Goal: Task Accomplishment & Management: Use online tool/utility

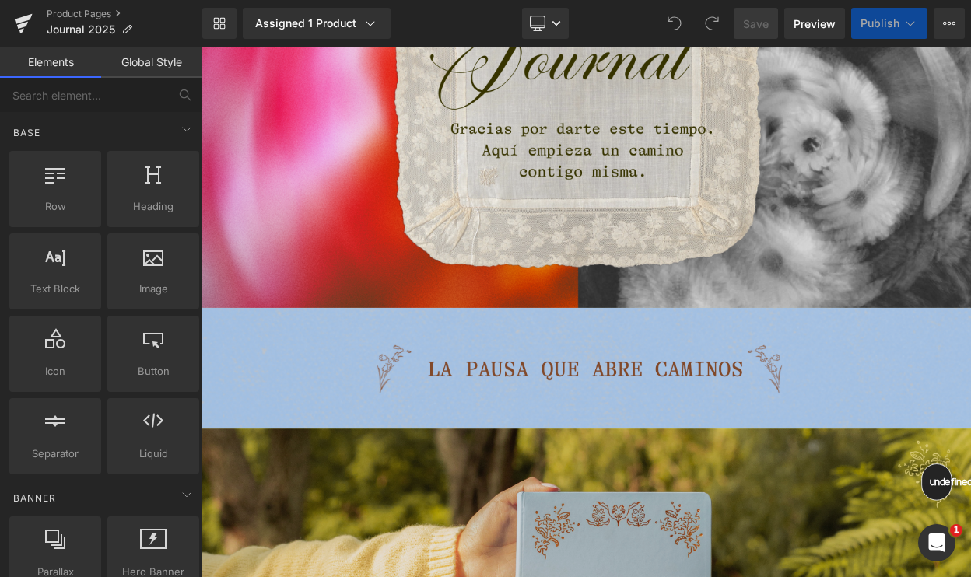
scroll to position [560, 0]
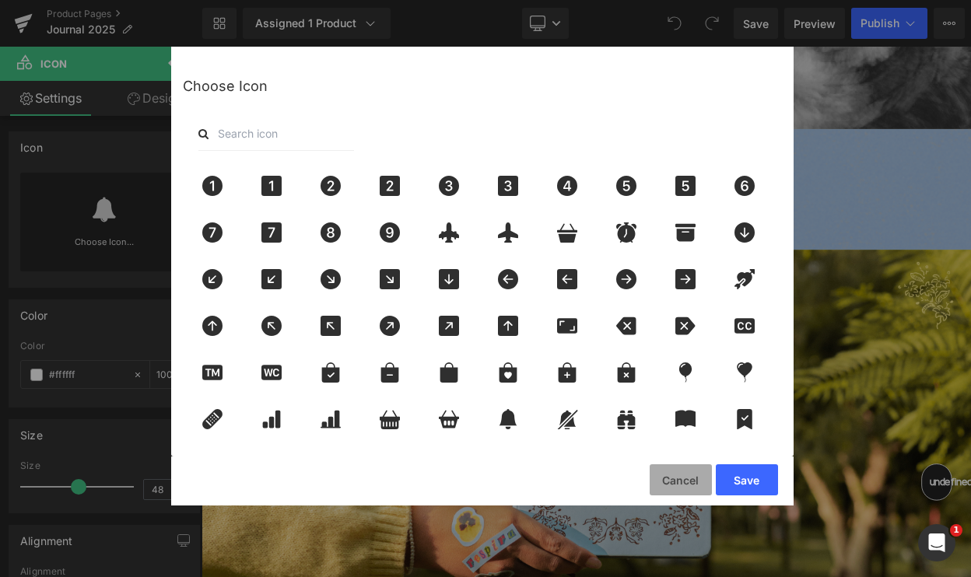
click at [695, 478] on button "Cancel" at bounding box center [680, 479] width 62 height 31
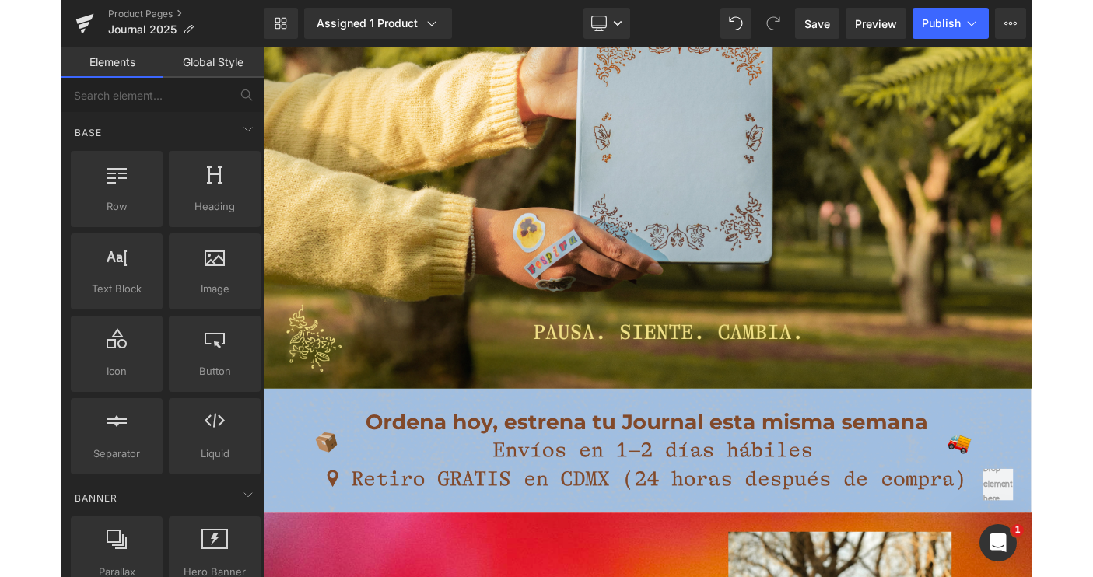
scroll to position [933, 0]
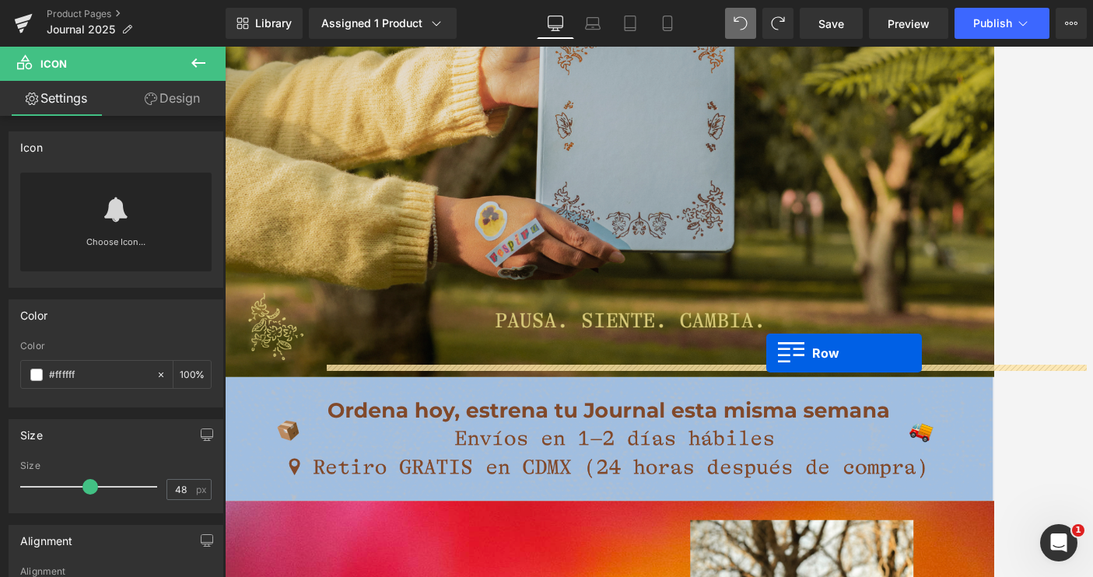
drag, startPoint x: 1091, startPoint y: 541, endPoint x: 855, endPoint y: 417, distance: 267.2
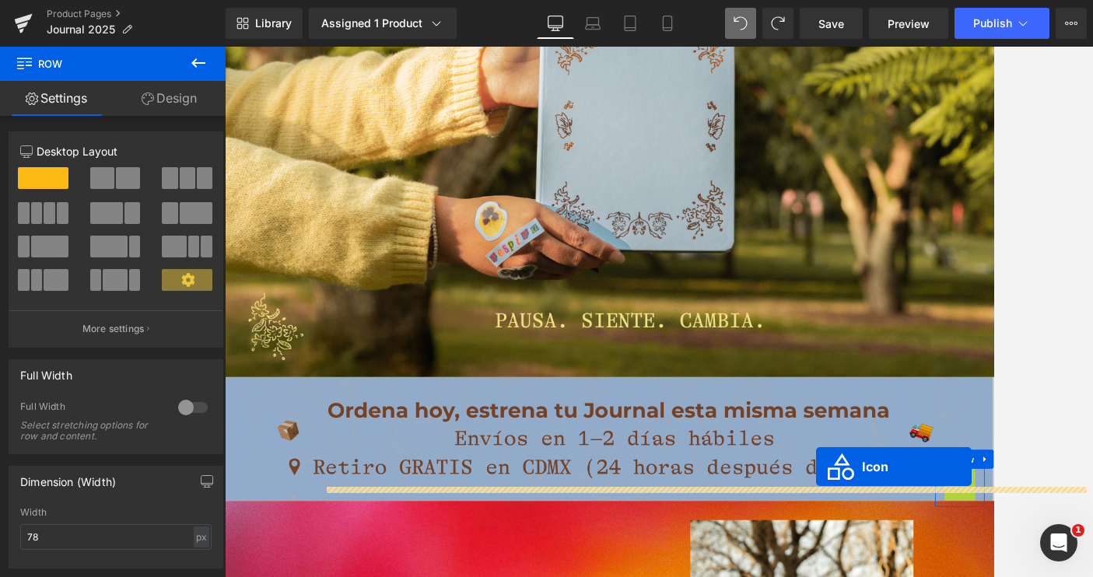
drag, startPoint x: 1120, startPoint y: 578, endPoint x: 902, endPoint y: 551, distance: 219.5
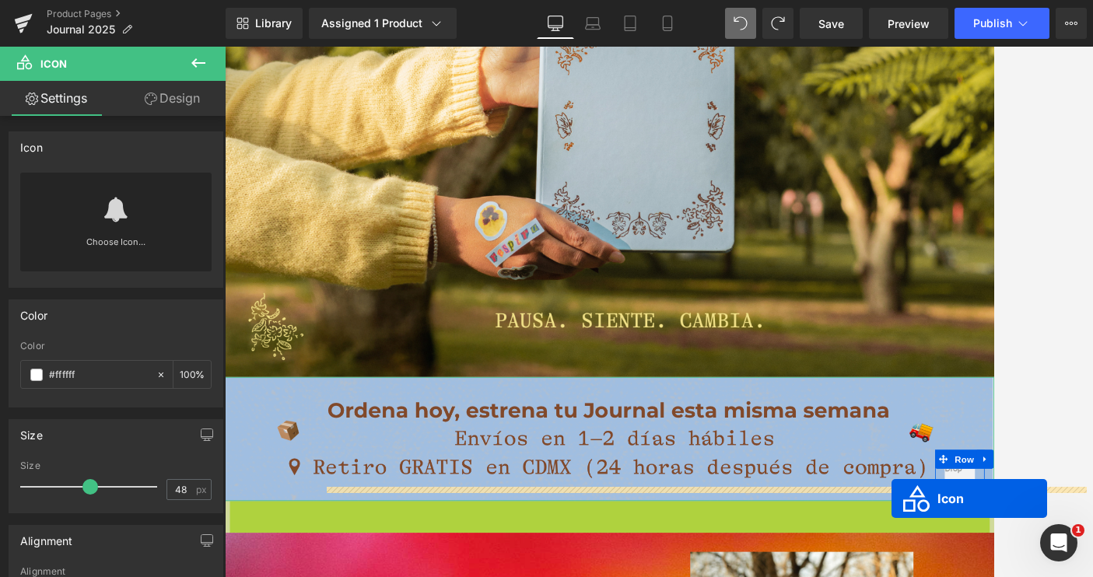
drag, startPoint x: 694, startPoint y: 604, endPoint x: 1035, endPoint y: 600, distance: 341.5
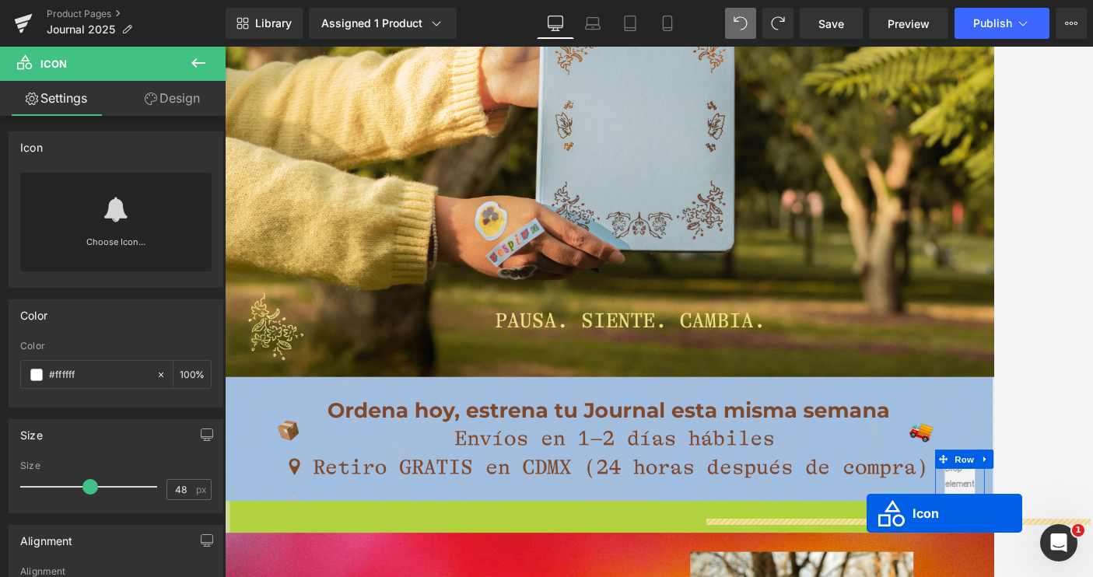
drag, startPoint x: 732, startPoint y: 601, endPoint x: 1106, endPoint y: 618, distance: 374.5
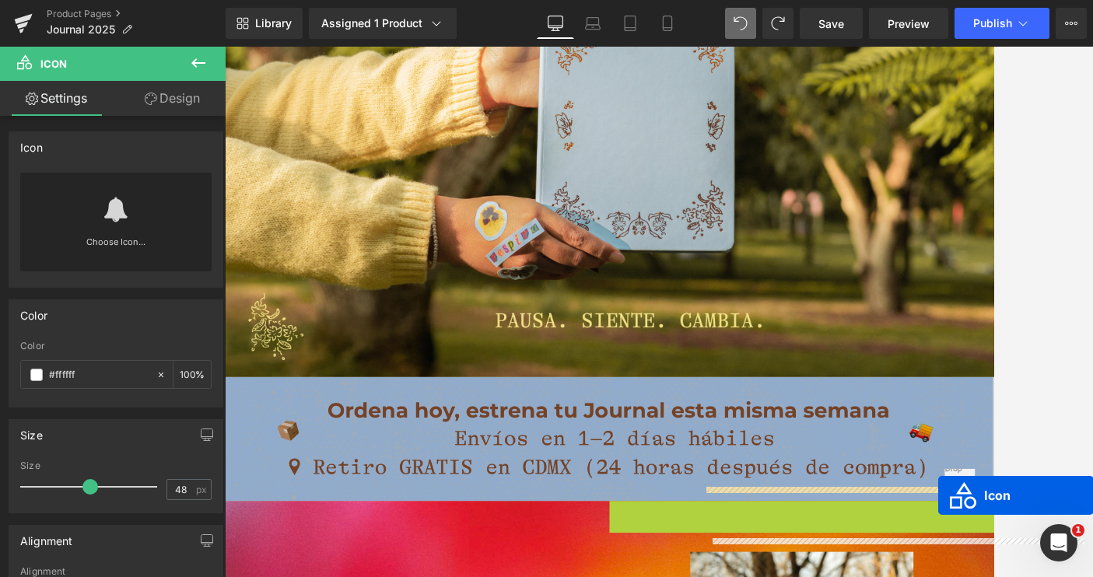
drag, startPoint x: 928, startPoint y: 604, endPoint x: 1059, endPoint y: 564, distance: 136.8
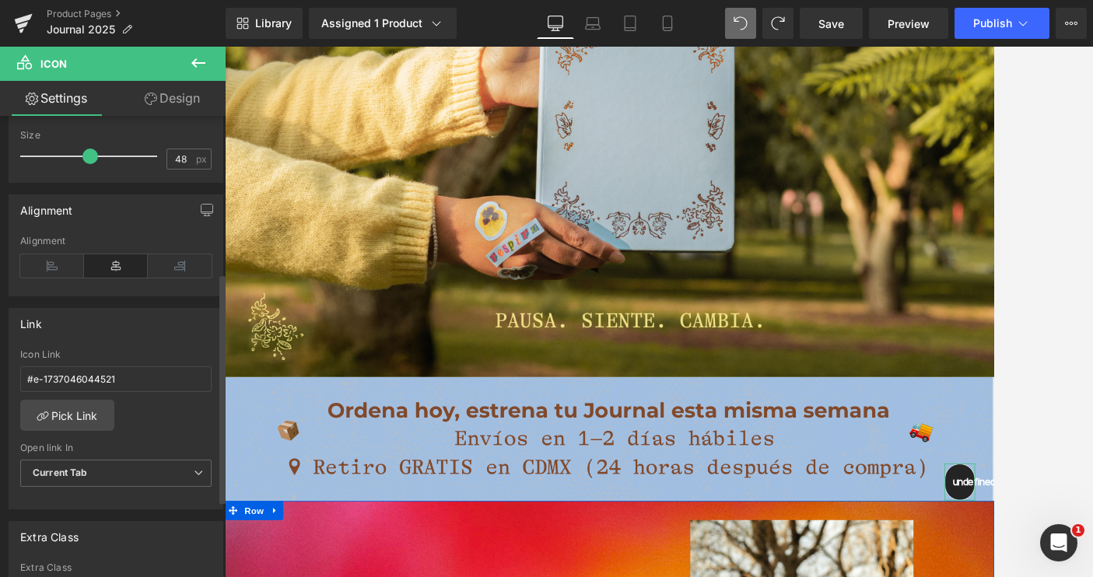
scroll to position [342, 0]
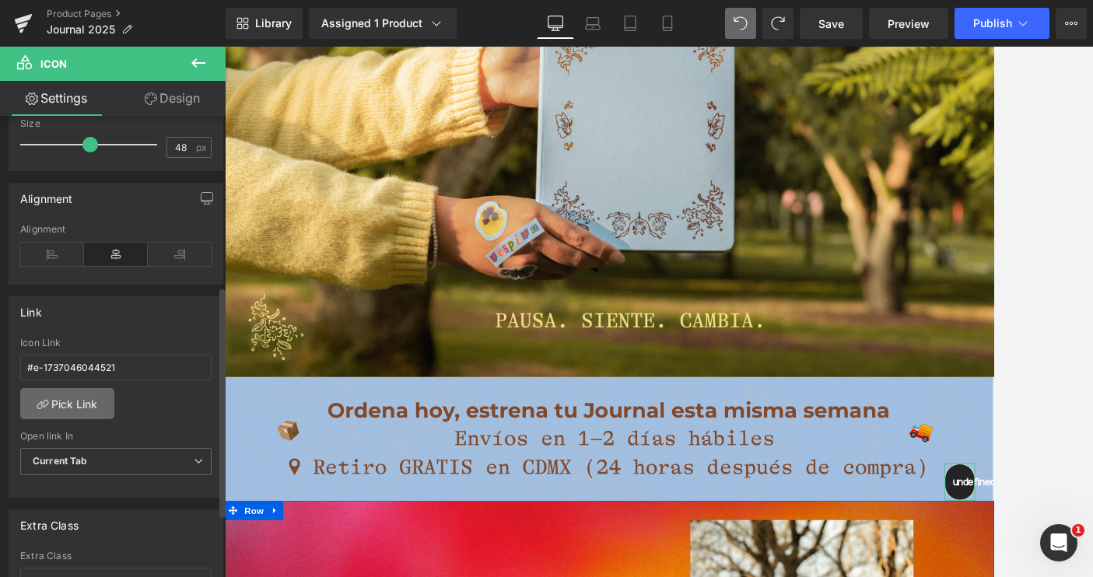
click at [69, 404] on link "Pick Link" at bounding box center [67, 403] width 94 height 31
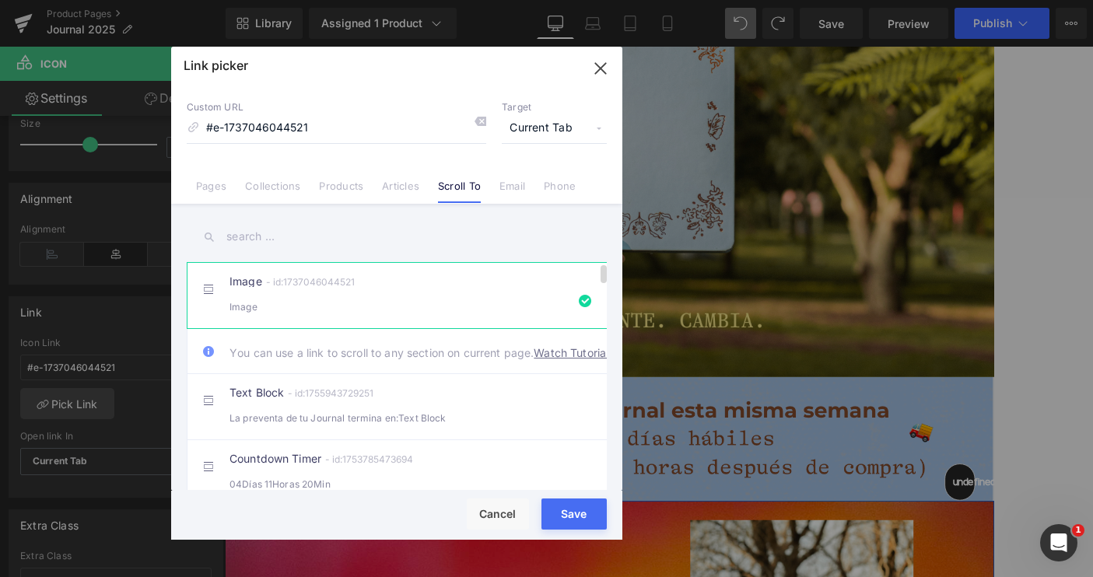
click at [250, 350] on span "You can use a link to scroll to any section on current page. Watch Tutorial" at bounding box center [418, 350] width 379 height 19
click at [534, 361] on link "Watch Tutorial" at bounding box center [571, 353] width 75 height 16
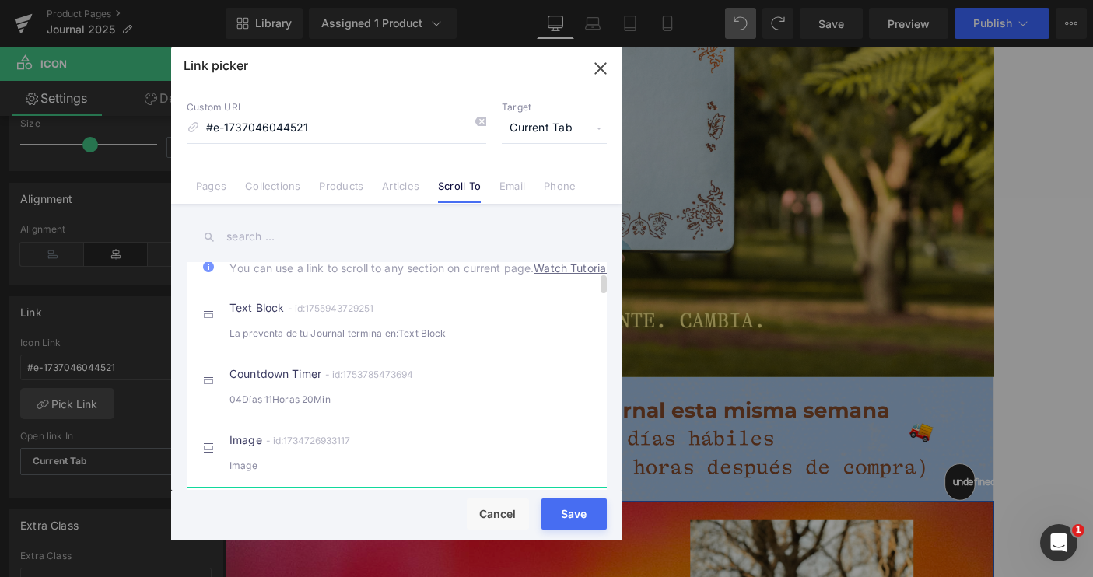
scroll to position [124, 0]
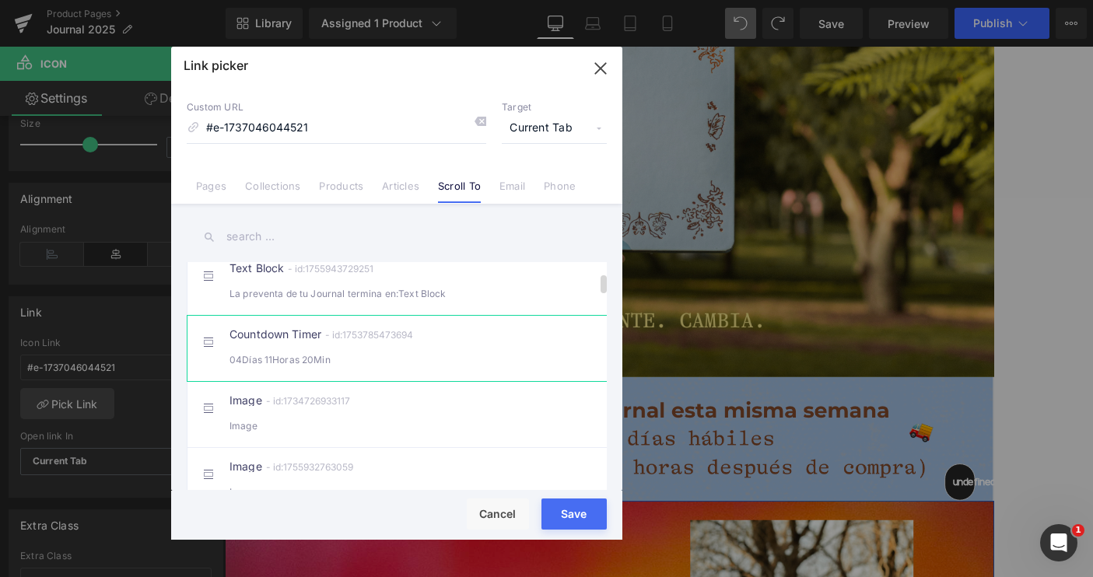
click at [341, 356] on div "Countdown Timer - id:1753785473694 04Días 11Horas 20Min" at bounding box center [420, 348] width 382 height 39
click at [565, 516] on div "Loading Product Data" at bounding box center [547, 515] width 112 height 17
click at [570, 520] on div "Loading Product Data" at bounding box center [547, 515] width 112 height 17
click at [590, 517] on div "Loading Product Data" at bounding box center [547, 515] width 112 height 17
click at [554, 520] on div "Loading Product Data" at bounding box center [547, 515] width 112 height 17
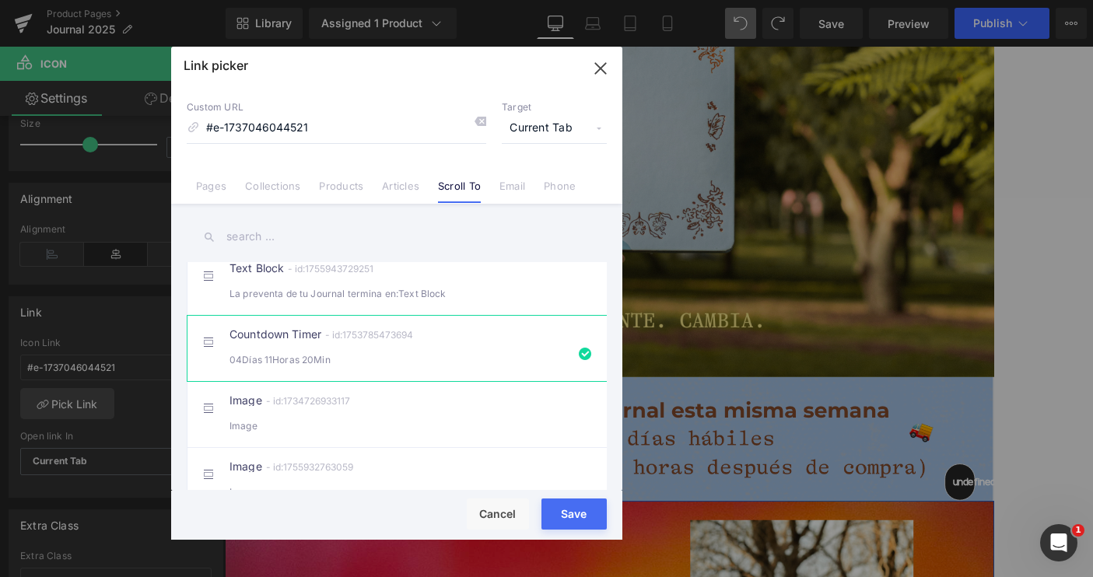
drag, startPoint x: 604, startPoint y: 64, endPoint x: 110, endPoint y: 107, distance: 495.7
click at [604, 64] on icon "button" at bounding box center [600, 68] width 10 height 10
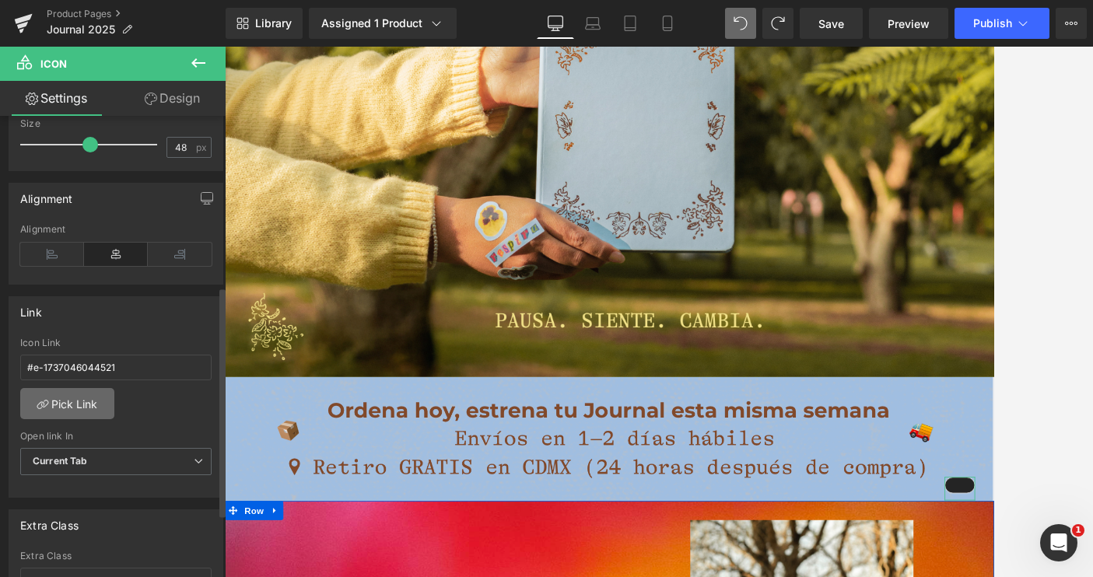
click at [73, 407] on link "Pick Link" at bounding box center [67, 403] width 94 height 31
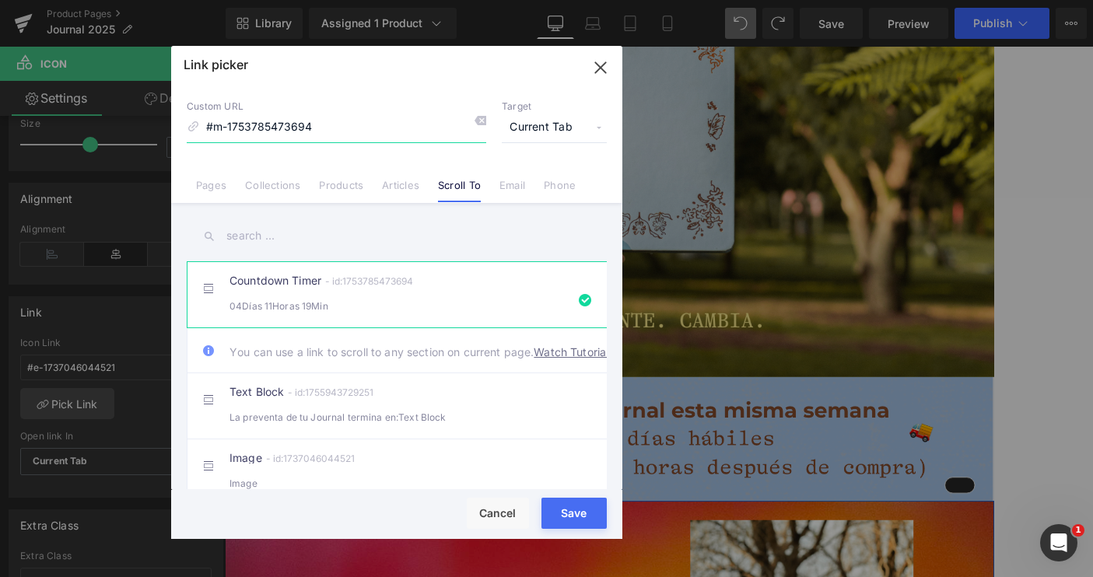
click at [599, 65] on icon "button" at bounding box center [600, 67] width 10 height 10
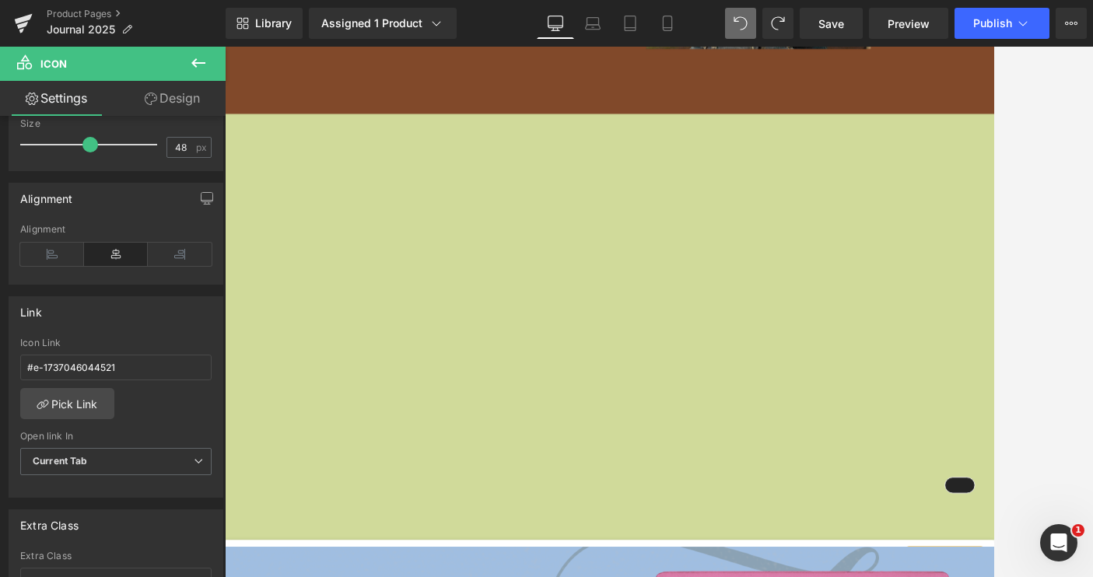
scroll to position [5569, 0]
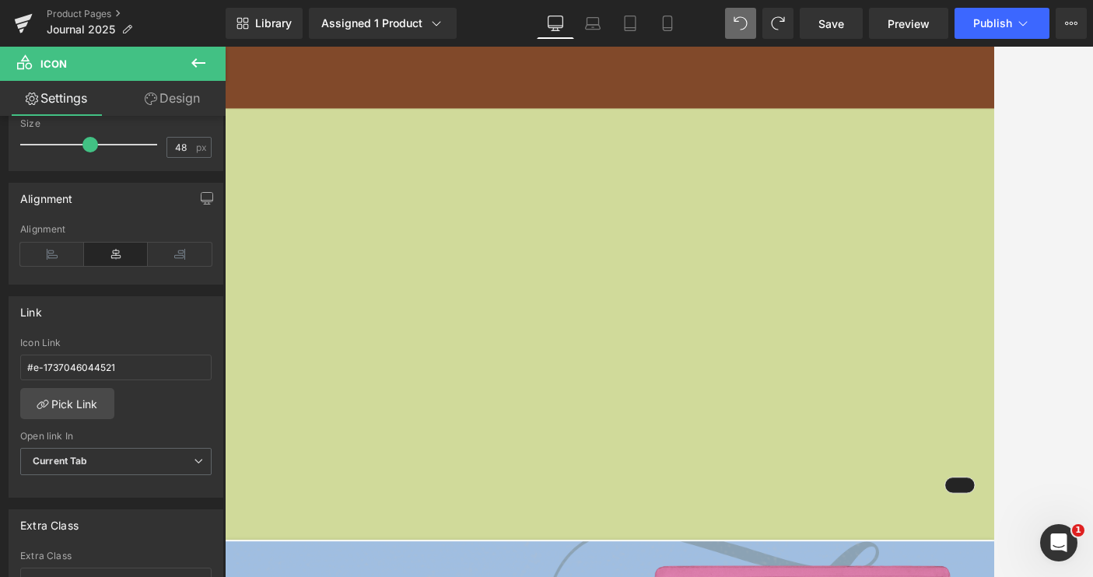
click at [201, 58] on icon at bounding box center [198, 63] width 19 height 19
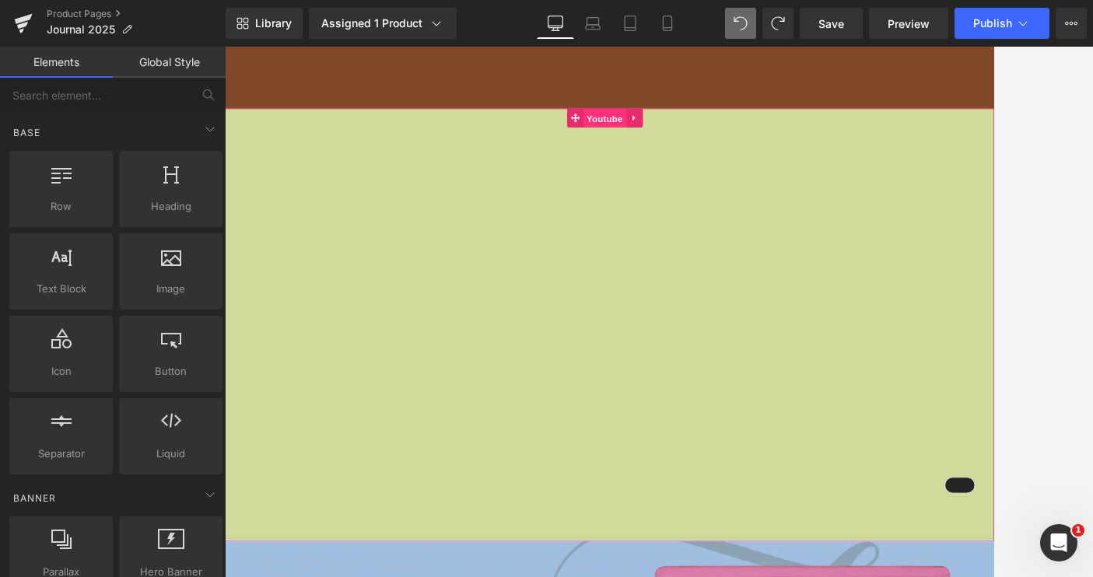
click at [697, 123] on span "Youtube" at bounding box center [689, 134] width 52 height 23
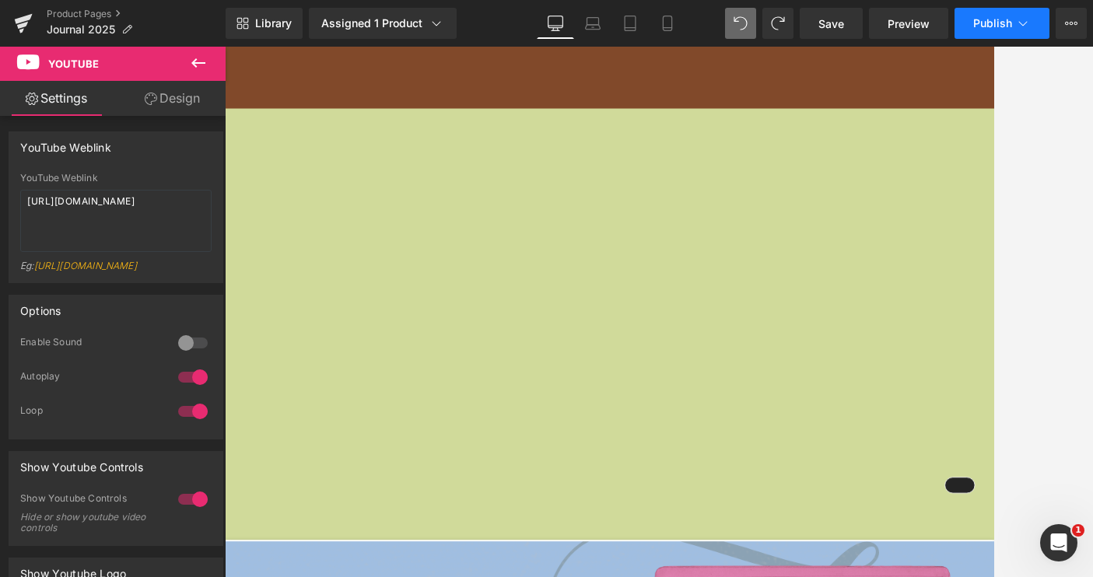
click at [970, 15] on button "Publish" at bounding box center [1001, 23] width 95 height 31
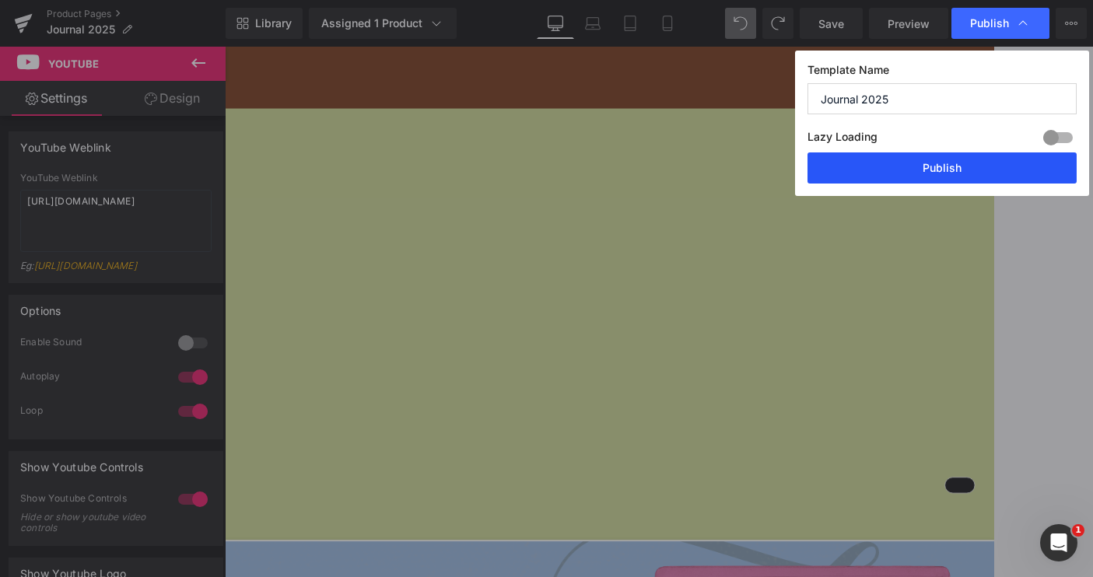
click at [925, 162] on button "Publish" at bounding box center [941, 167] width 269 height 31
